Goal: Task Accomplishment & Management: Complete application form

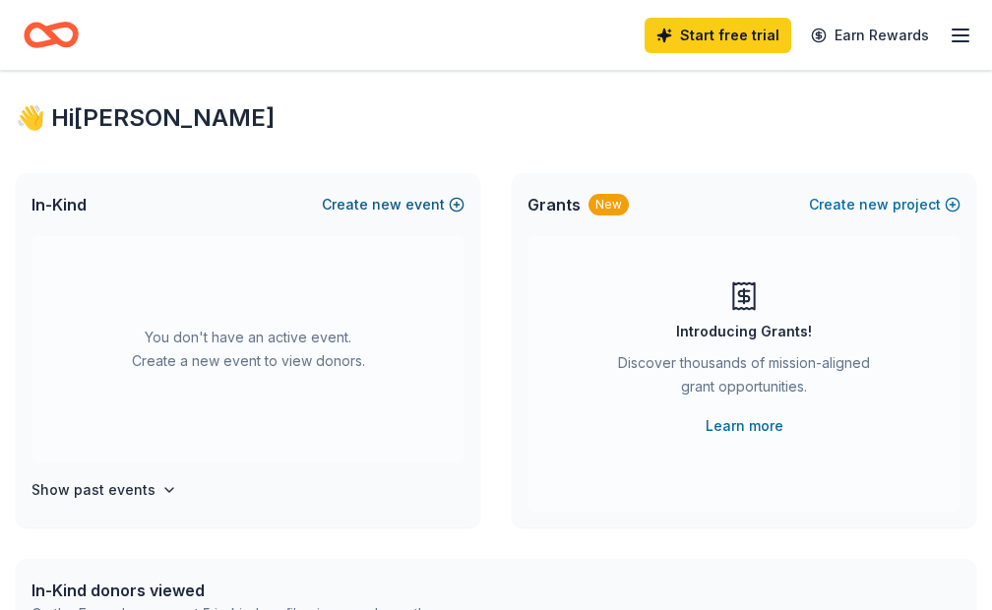
click at [412, 203] on button "Create new event" at bounding box center [393, 205] width 143 height 24
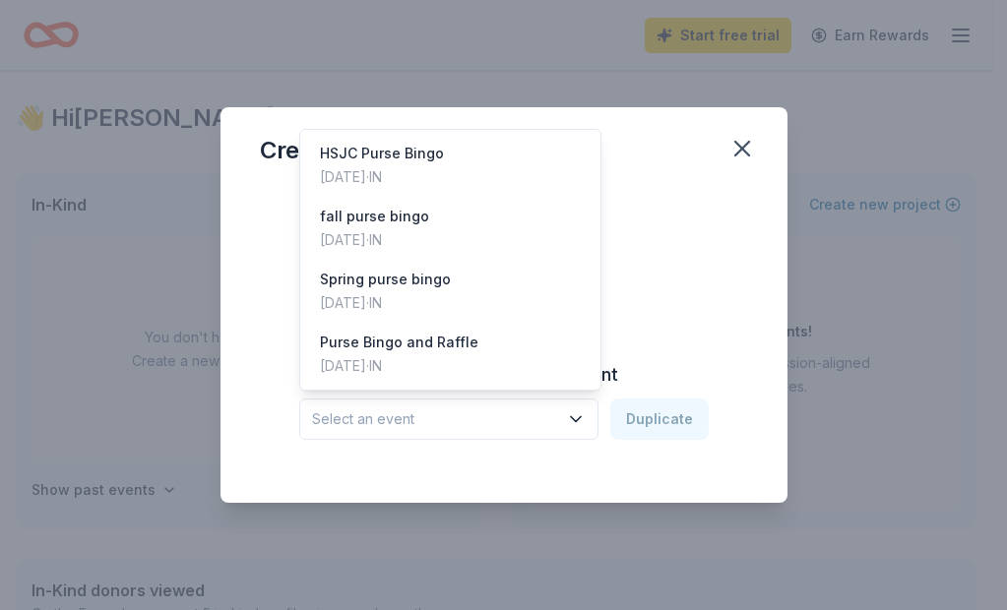
click at [577, 419] on icon "button" at bounding box center [576, 419] width 10 height 5
click at [445, 171] on div "HSJC Purse Bingo [DATE] · IN" at bounding box center [450, 165] width 293 height 63
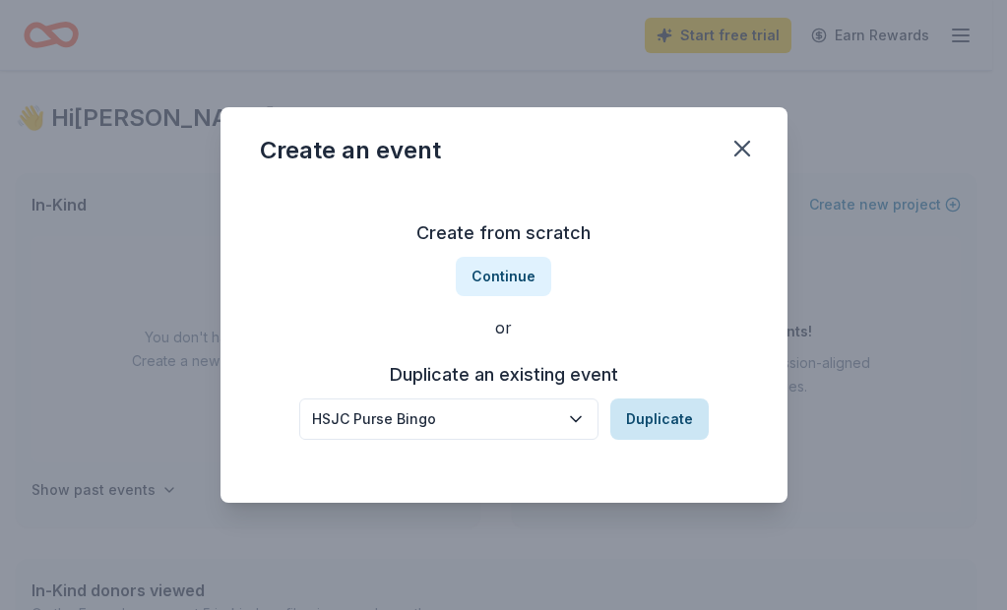
click at [657, 416] on button "Duplicate" at bounding box center [659, 419] width 98 height 41
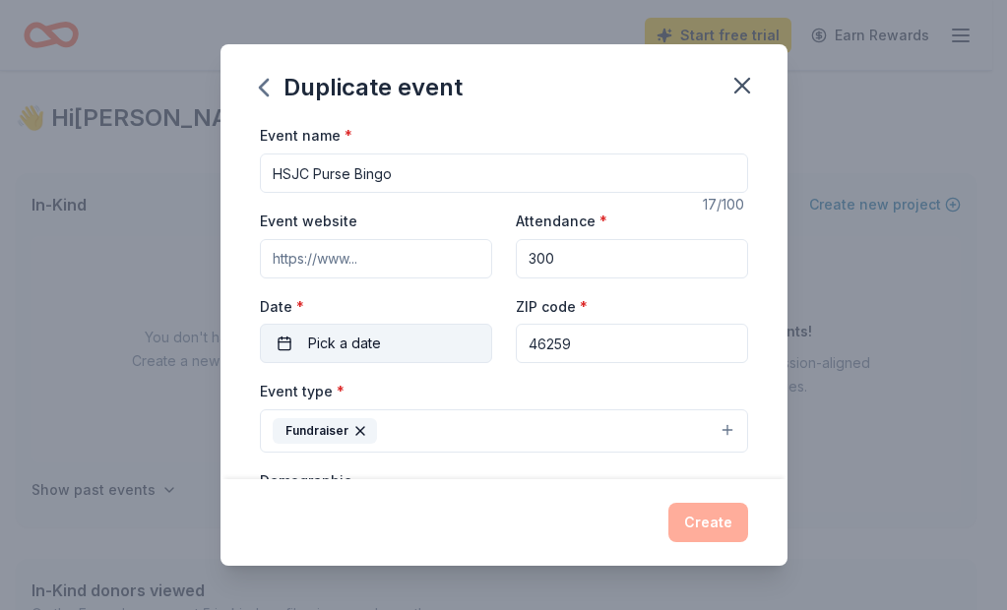
click at [426, 342] on button "Pick a date" at bounding box center [376, 343] width 232 height 39
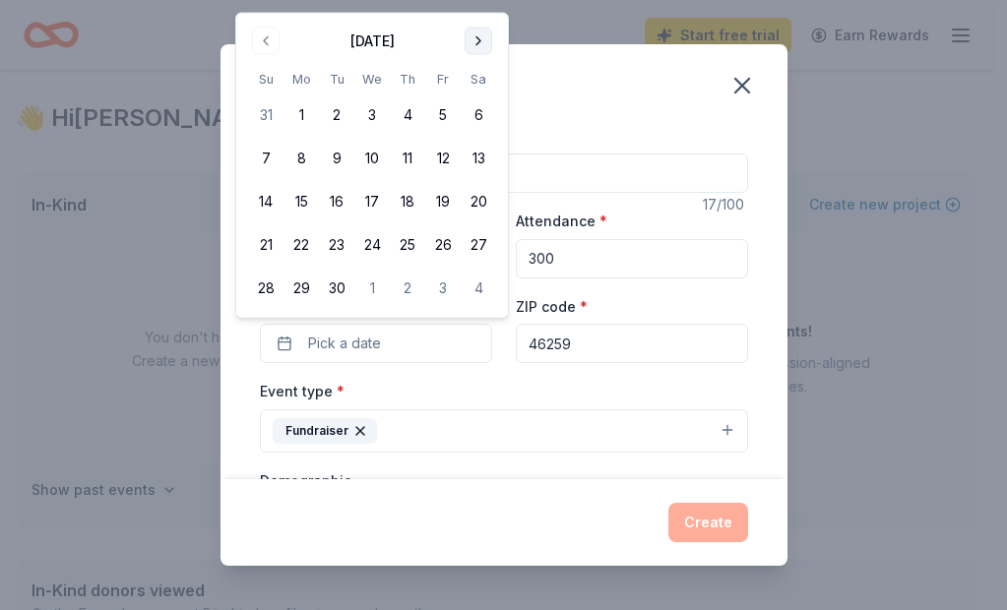
click at [477, 37] on button "Go to next month" at bounding box center [479, 42] width 28 height 28
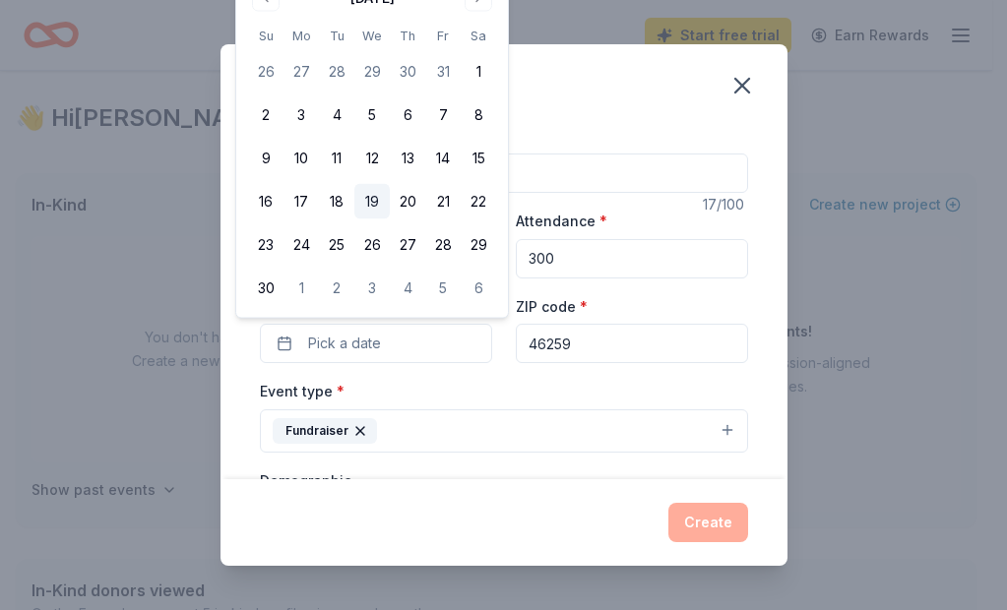
click at [376, 199] on button "19" at bounding box center [371, 201] width 35 height 35
click at [720, 516] on button "Create" at bounding box center [708, 522] width 80 height 39
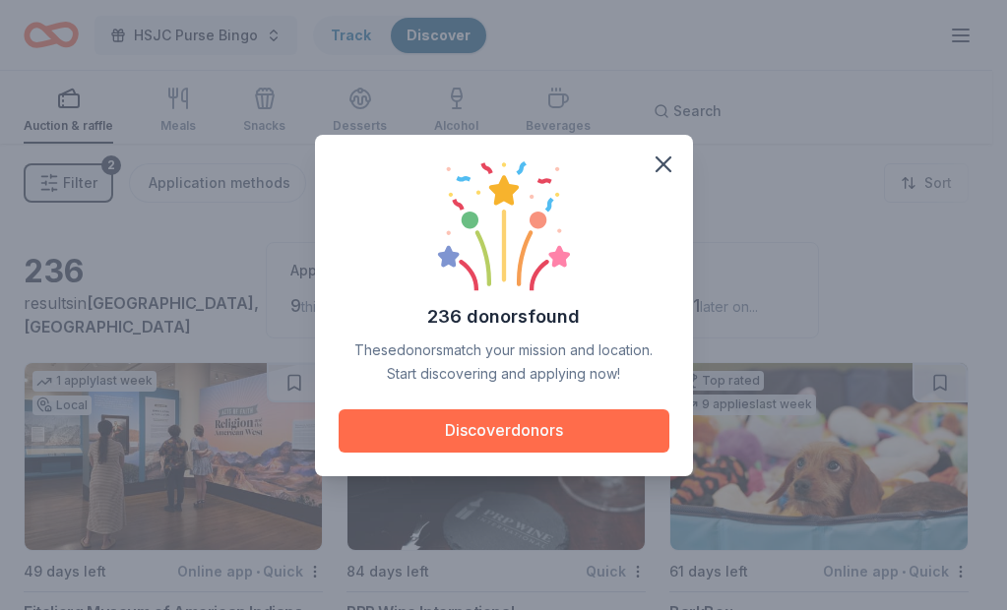
click at [502, 429] on button "Discover donors" at bounding box center [504, 430] width 331 height 43
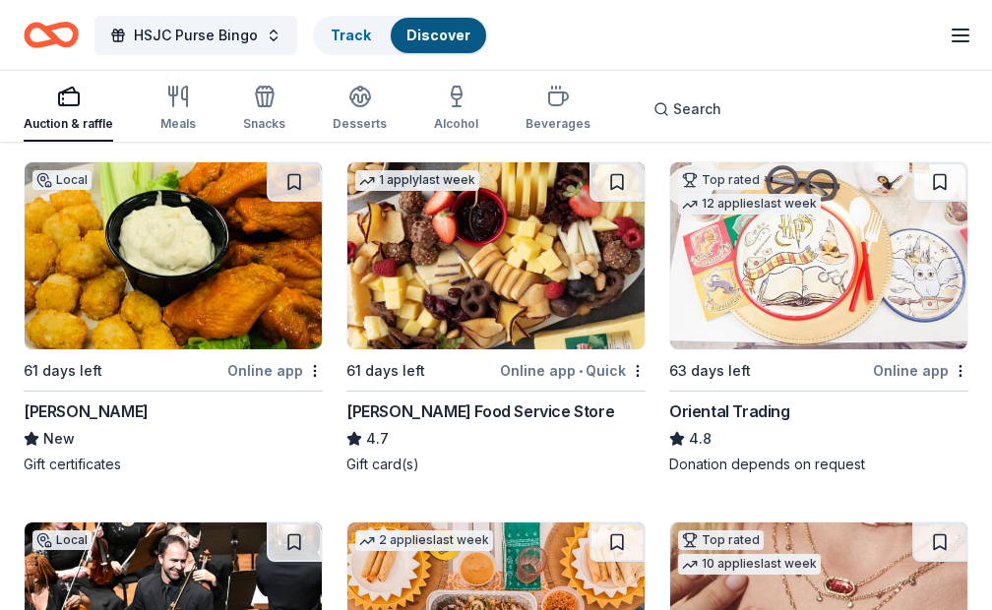
scroll to position [586, 0]
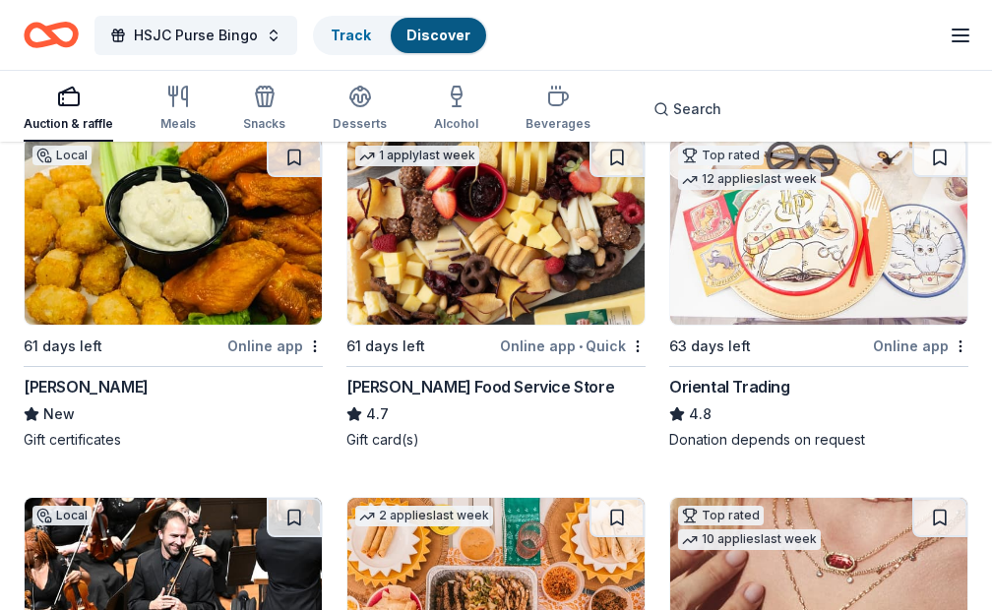
click at [266, 344] on div "Online app" at bounding box center [274, 346] width 95 height 25
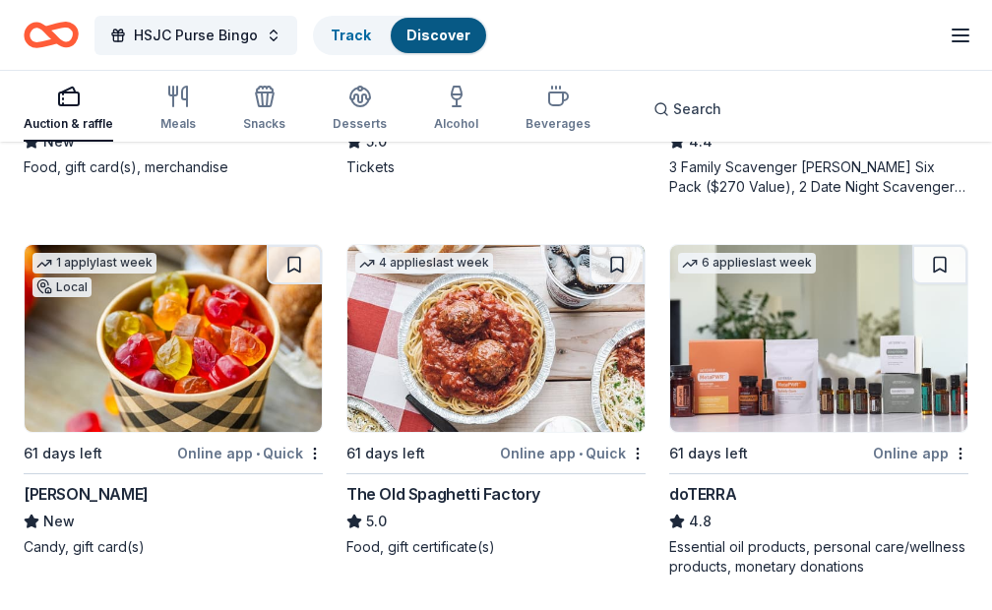
scroll to position [1604, 0]
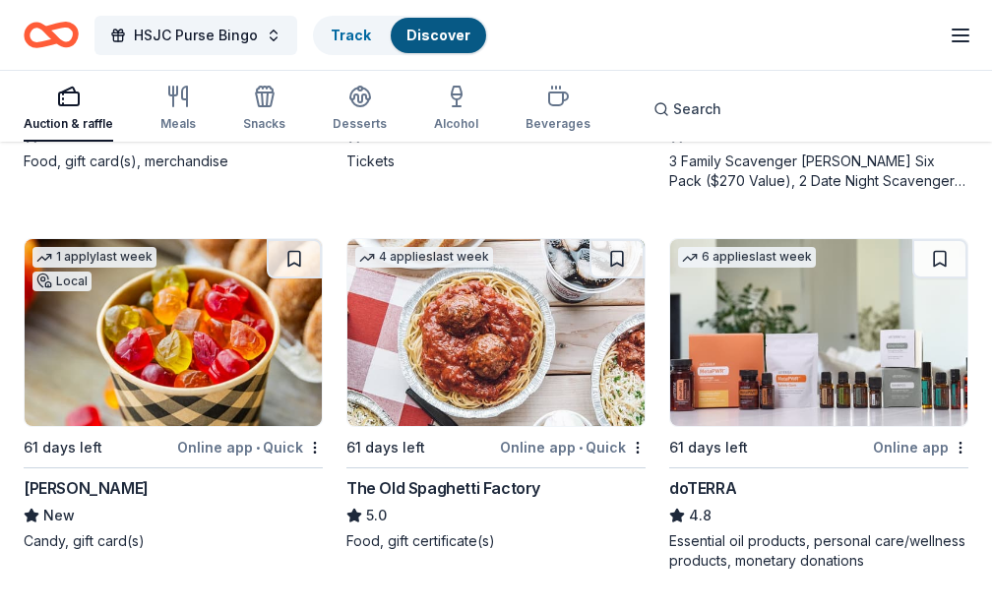
click at [500, 382] on img at bounding box center [495, 332] width 297 height 187
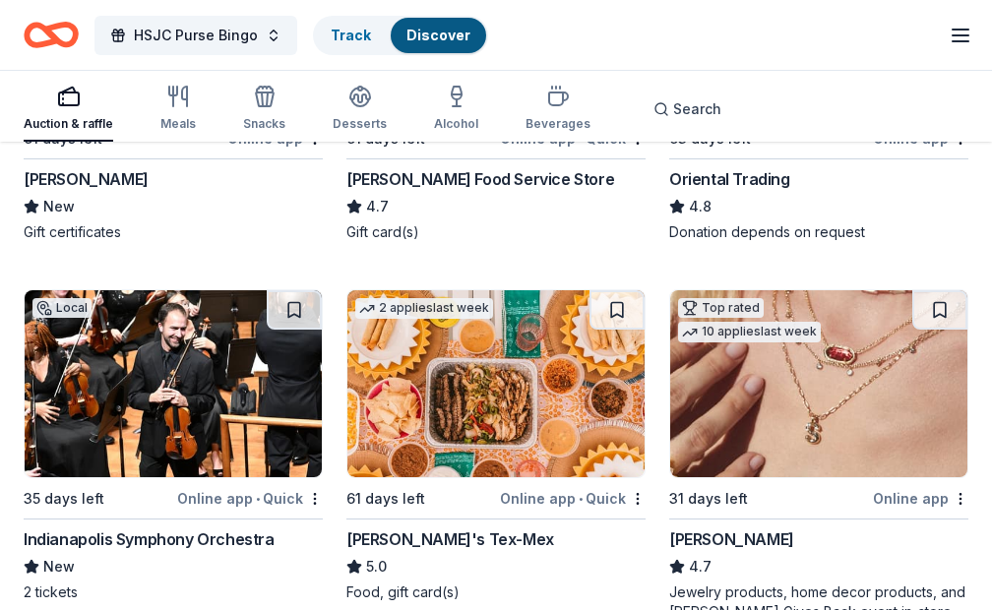
scroll to position [339, 0]
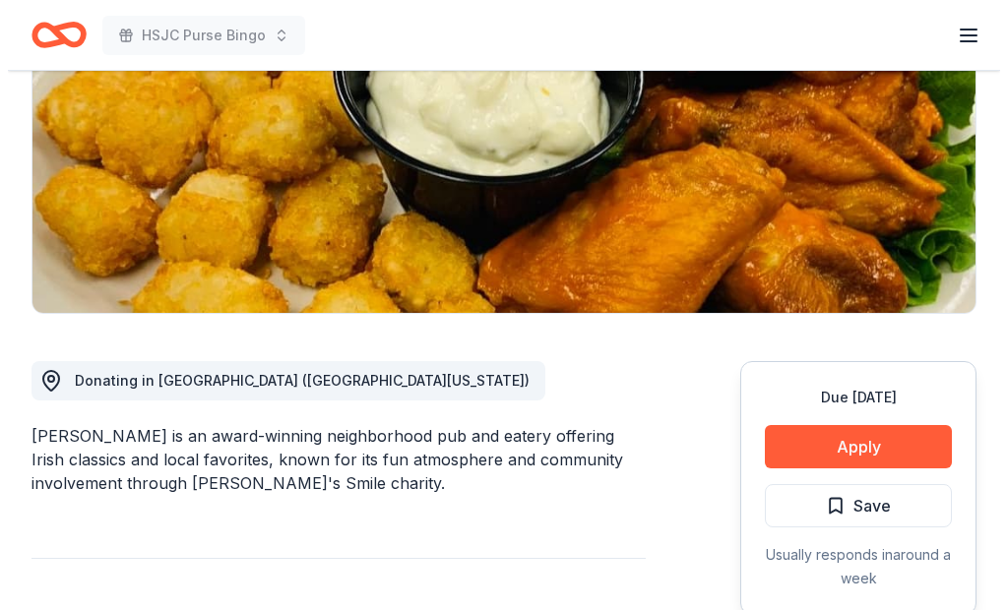
scroll to position [453, 0]
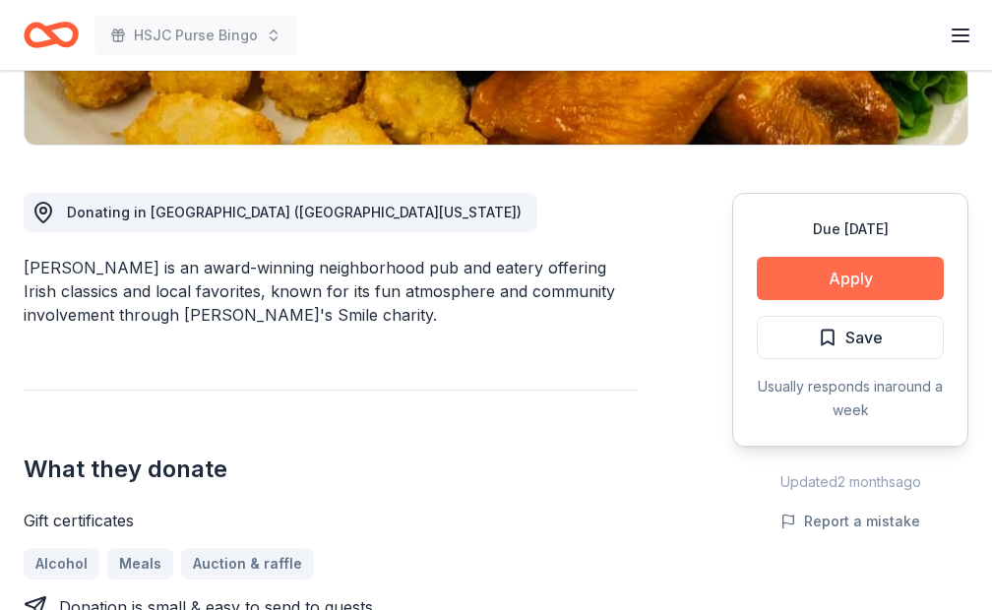
click at [791, 282] on button "Apply" at bounding box center [850, 278] width 187 height 43
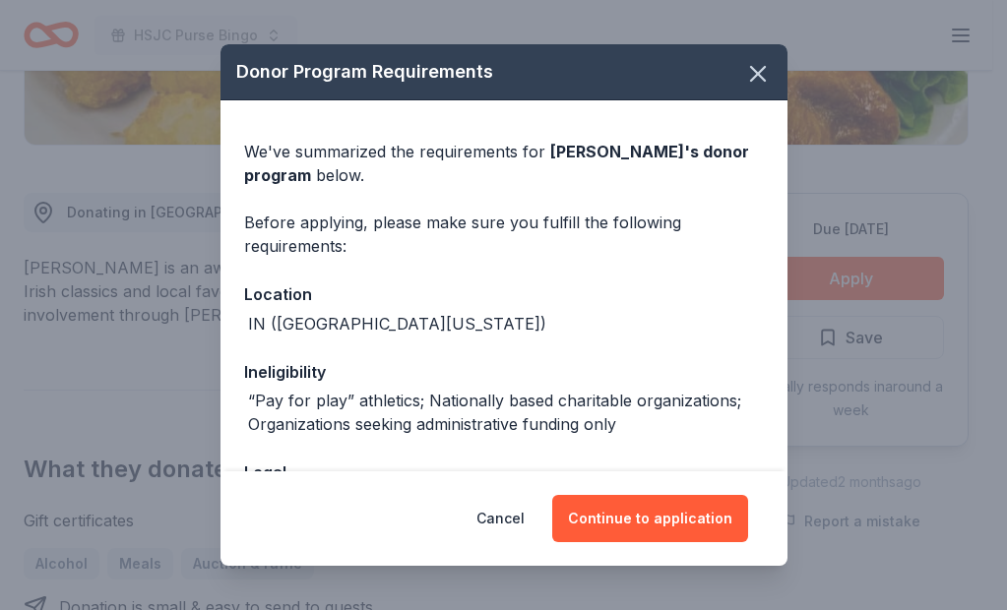
scroll to position [0, 0]
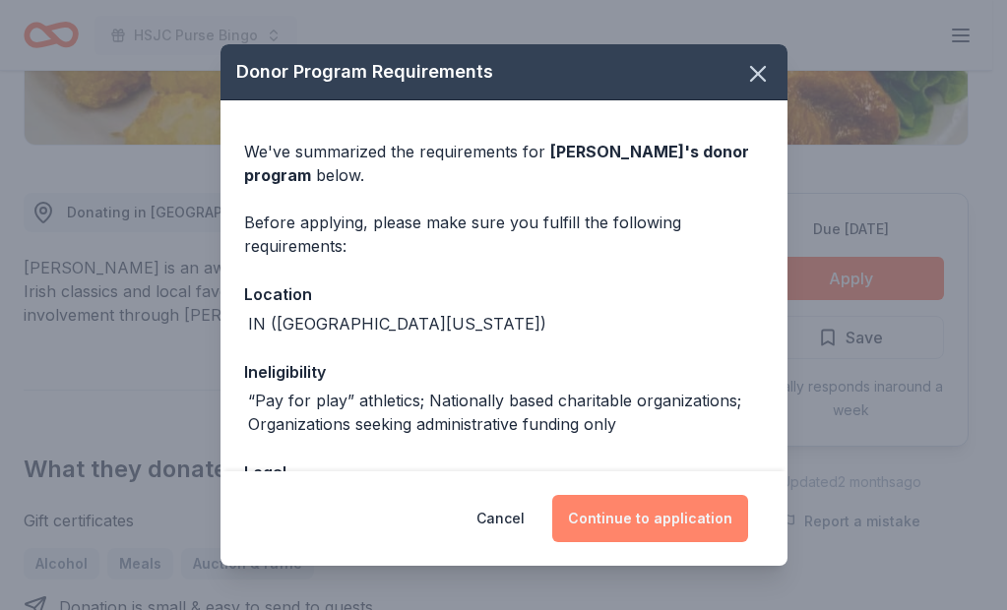
click at [621, 514] on button "Continue to application" at bounding box center [650, 518] width 196 height 47
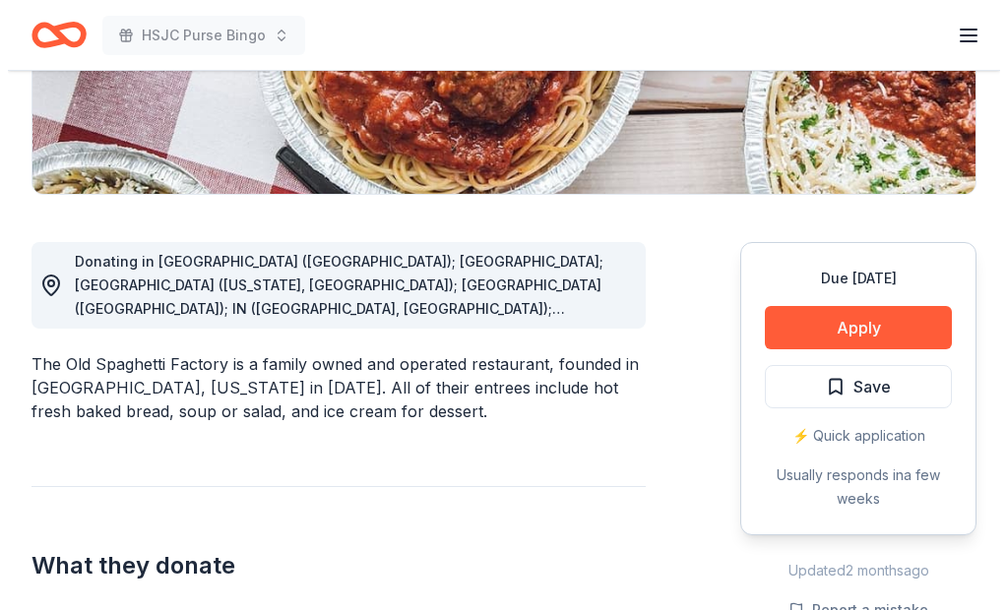
scroll to position [413, 0]
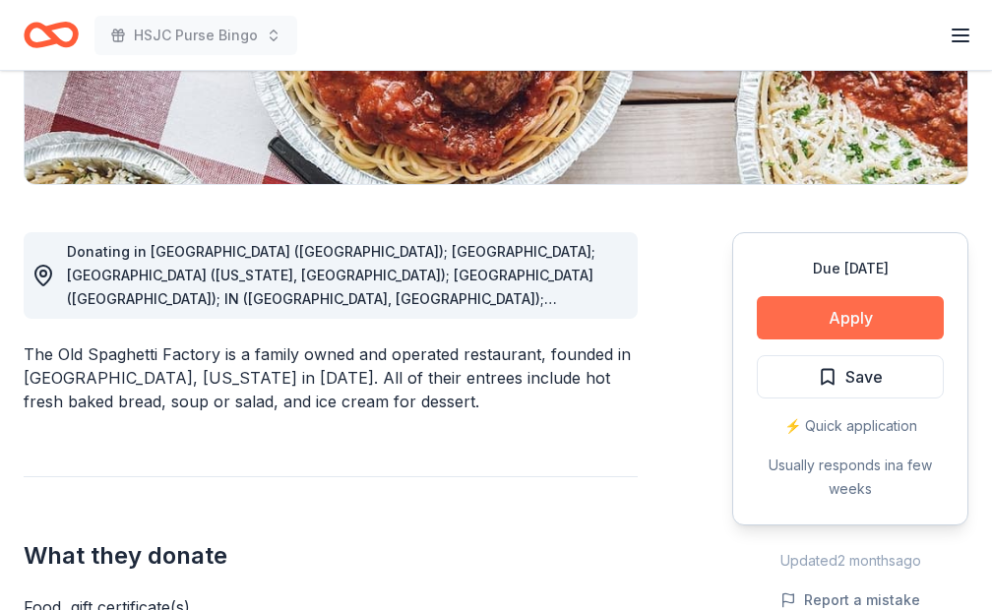
click at [835, 308] on button "Apply" at bounding box center [850, 317] width 187 height 43
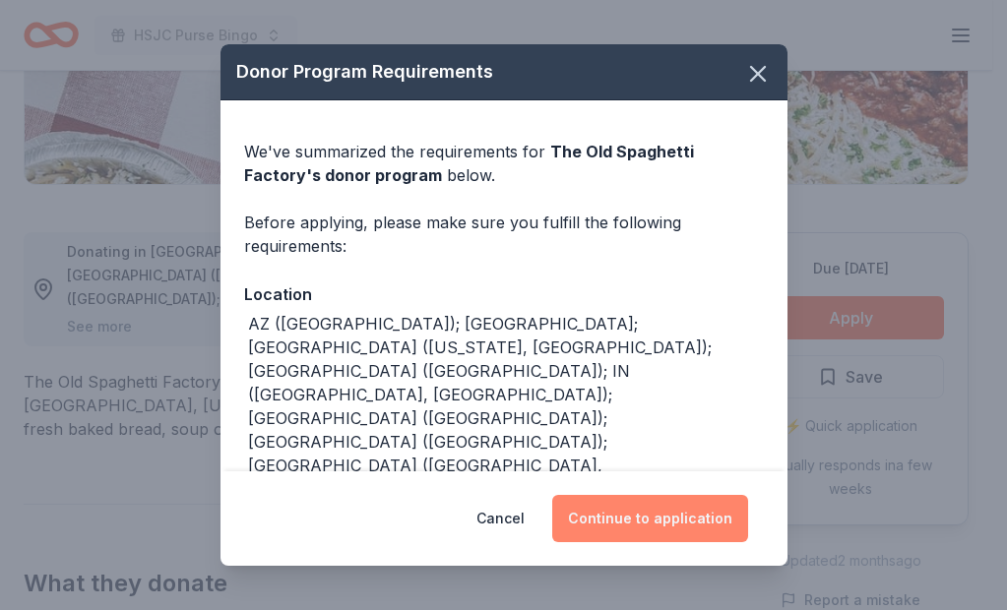
click at [643, 514] on button "Continue to application" at bounding box center [650, 518] width 196 height 47
